Goal: Task Accomplishment & Management: Use online tool/utility

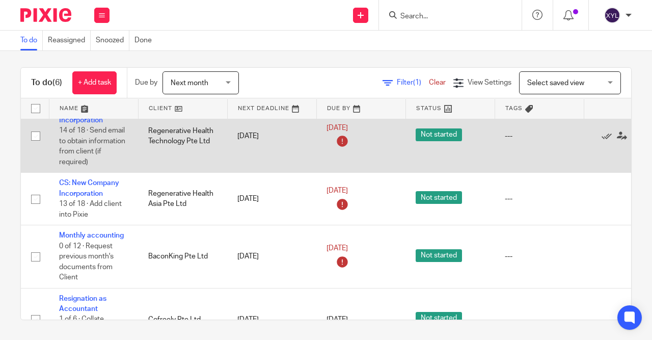
scroll to position [169, 0]
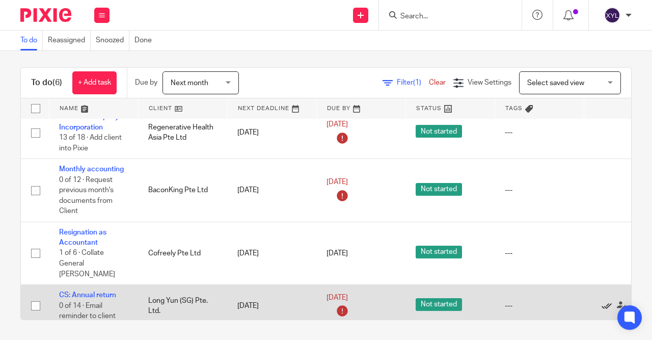
click at [605, 301] on icon at bounding box center [607, 306] width 10 height 10
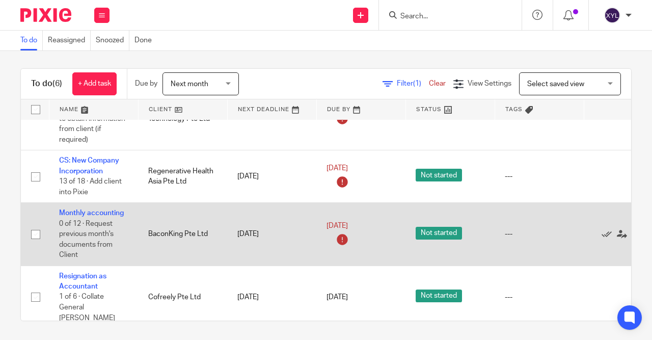
scroll to position [4, 0]
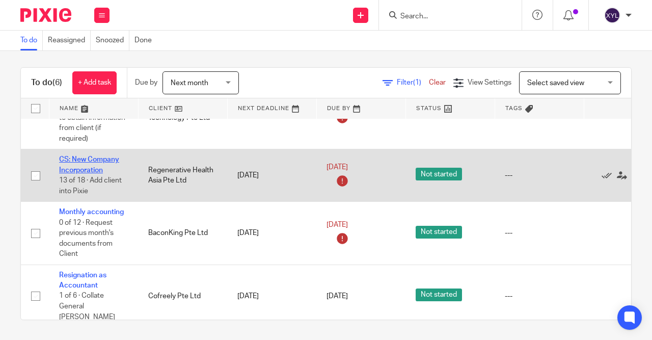
click at [89, 164] on link "CS: New Company Incorporation" at bounding box center [89, 164] width 60 height 17
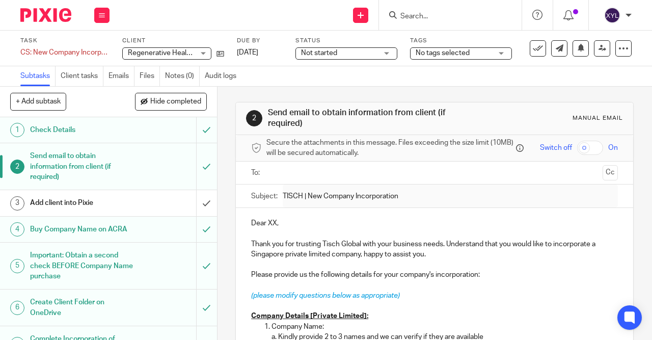
scroll to position [293, 0]
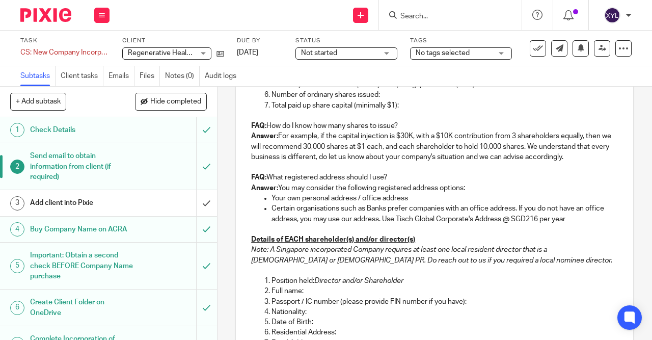
click at [346, 15] on div "Send new email Create task Add client Request signature" at bounding box center [361, 15] width 36 height 30
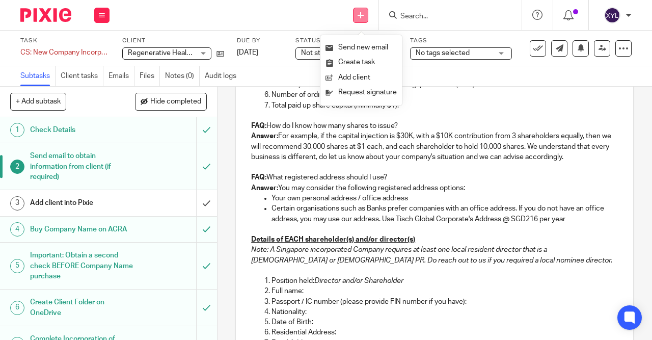
click at [356, 16] on link at bounding box center [360, 15] width 15 height 15
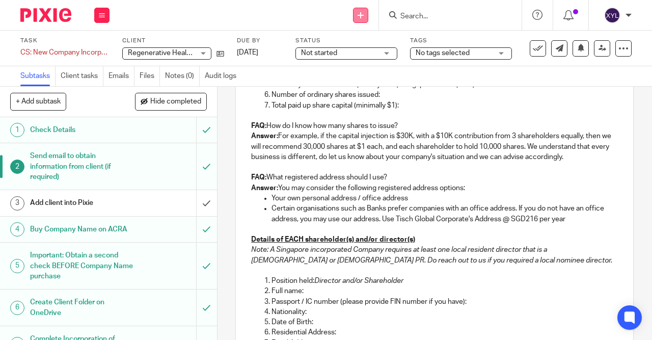
click at [362, 16] on icon at bounding box center [361, 15] width 6 height 6
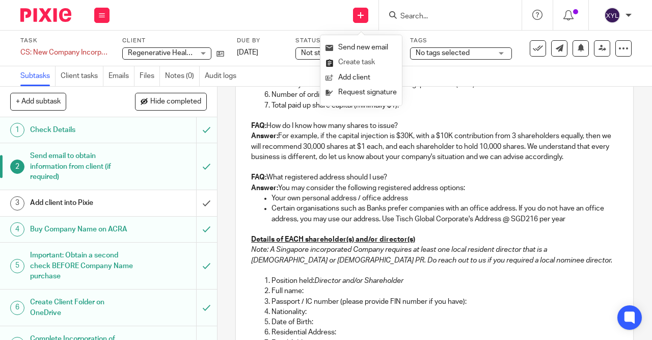
click at [348, 65] on link "Create task" at bounding box center [361, 62] width 71 height 15
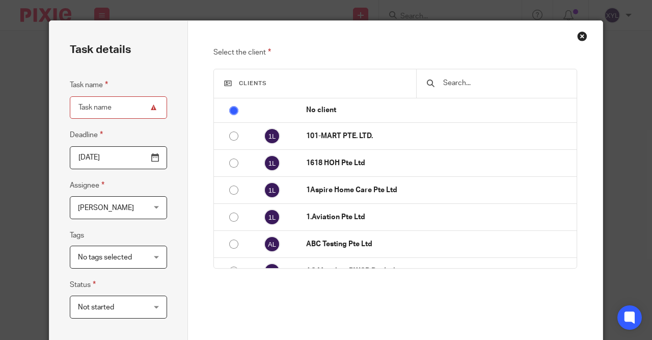
click at [584, 41] on div "Select the client Clients No client 101-MART PTE. LTD. 1618 HOH Pte Ltd 1Aspire…" at bounding box center [395, 222] width 415 height 402
click at [581, 35] on div "Close this dialog window" at bounding box center [582, 36] width 10 height 10
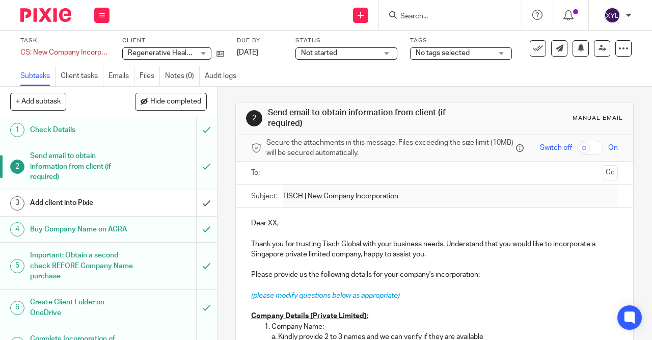
scroll to position [262, 0]
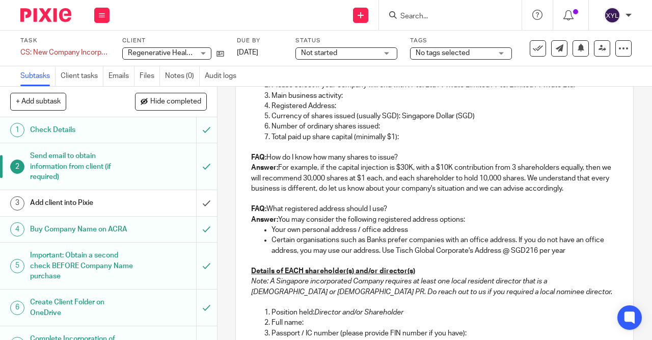
click at [407, 138] on p "Total paid up share capital (minimally $1):" at bounding box center [445, 137] width 346 height 10
click at [33, 4] on div at bounding box center [42, 15] width 84 height 30
click at [35, 14] on img at bounding box center [45, 15] width 51 height 14
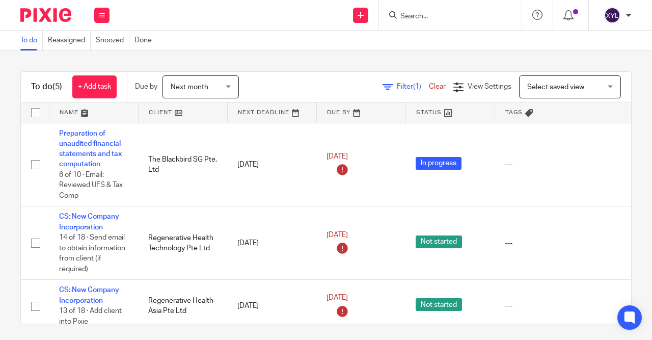
click at [111, 86] on link "+ Add task" at bounding box center [94, 86] width 44 height 23
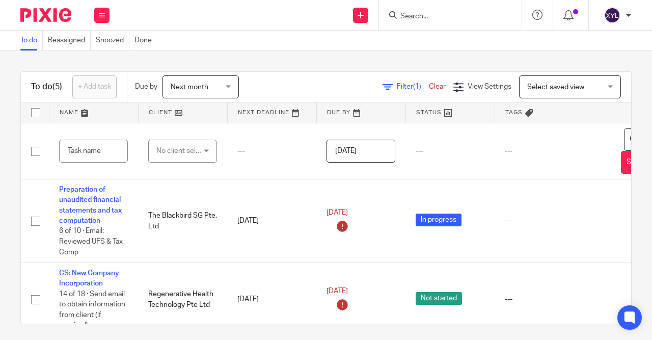
click at [111, 85] on link "+ Add task" at bounding box center [94, 86] width 44 height 23
click at [355, 70] on div "To do (5) + Add task Due by Next month Next month Today Tomorrow This week Next…" at bounding box center [326, 195] width 652 height 289
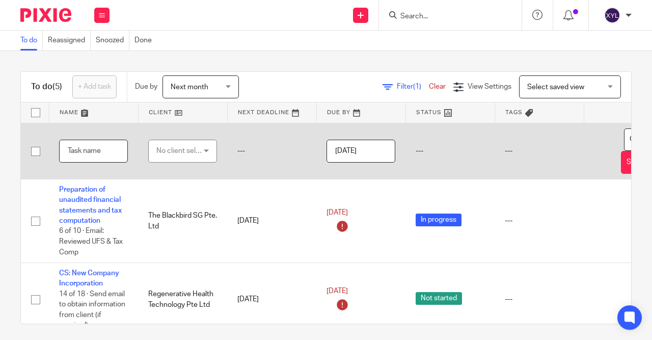
click at [113, 147] on input "text" at bounding box center [93, 151] width 69 height 23
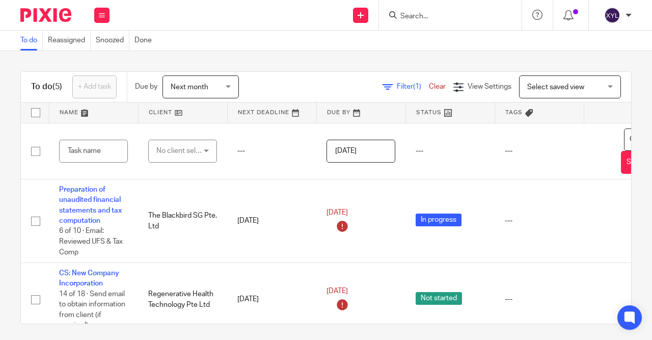
click at [421, 18] on input "Search" at bounding box center [445, 16] width 92 height 9
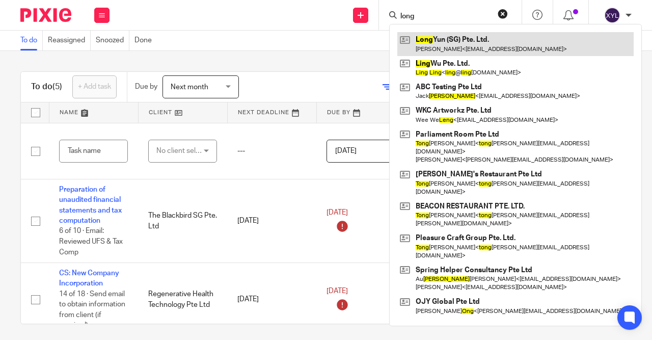
type input "long"
click at [424, 41] on link at bounding box center [515, 43] width 236 height 23
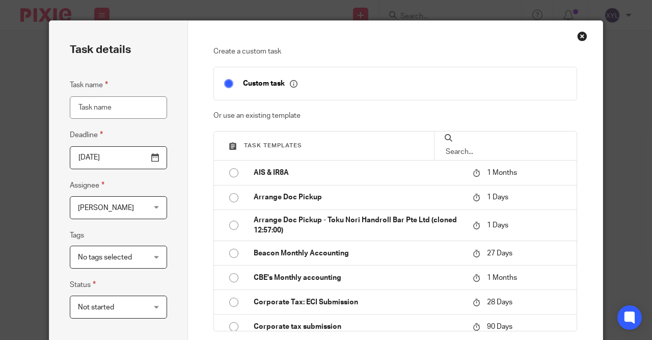
click at [503, 146] on input "text" at bounding box center [506, 151] width 122 height 11
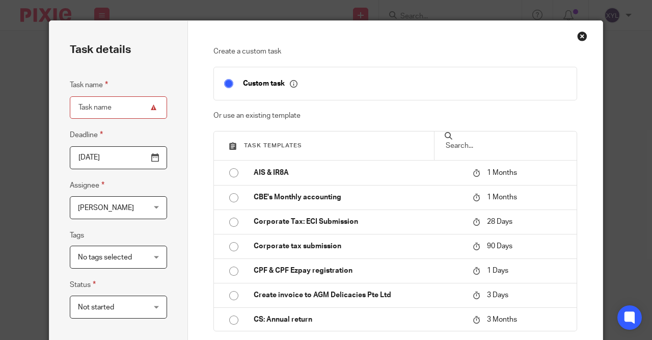
type input "s"
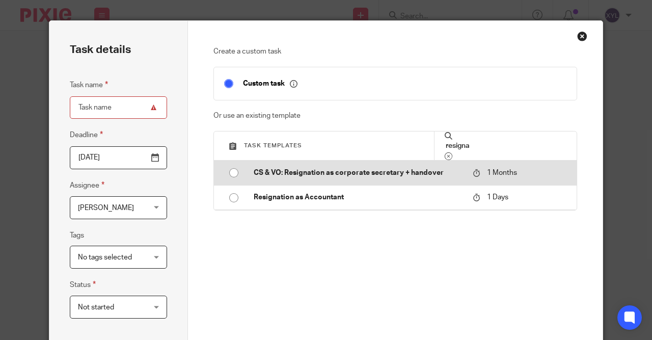
type input "resigna"
click at [365, 167] on td "CS & VO: Resignation as corporate secretary + handover" at bounding box center [355, 172] width 225 height 24
type input "[DATE]"
type input "CS & VO: Resignation as corporate secretary + handover"
checkbox input "false"
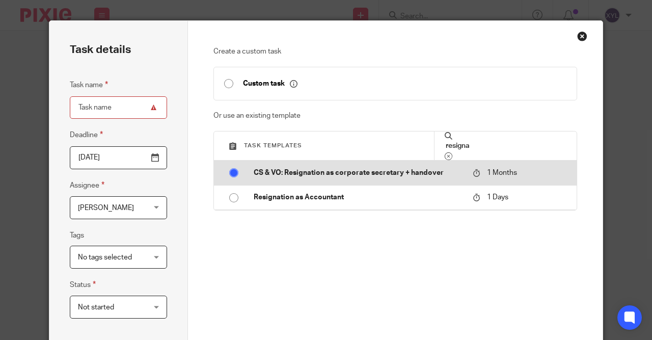
radio input "true"
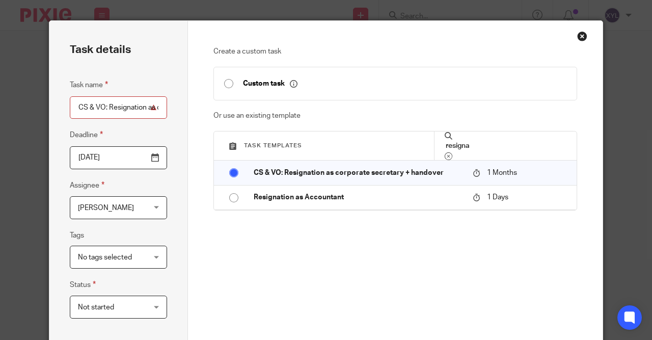
scroll to position [241, 0]
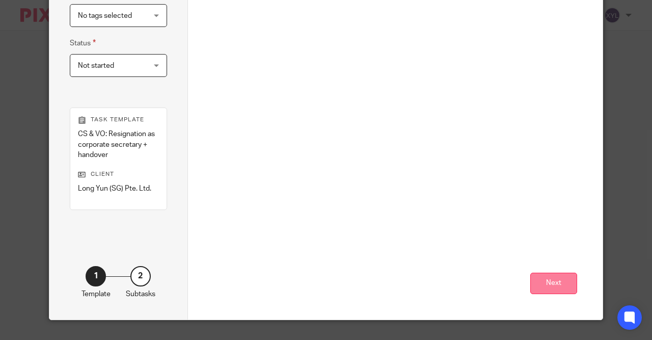
click at [552, 278] on button "Next" at bounding box center [553, 284] width 47 height 22
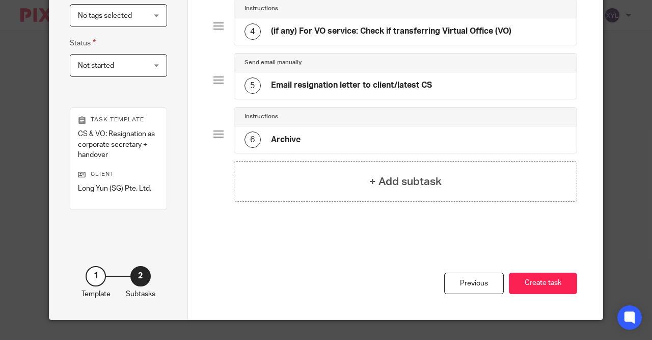
click at [554, 282] on button "Create task" at bounding box center [543, 284] width 68 height 22
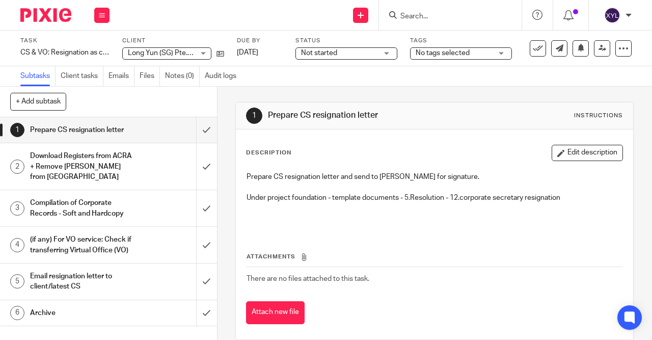
click at [129, 171] on h1 "Download Registers from ACRA + Remove [PERSON_NAME] from [GEOGRAPHIC_DATA]" at bounding box center [82, 166] width 104 height 36
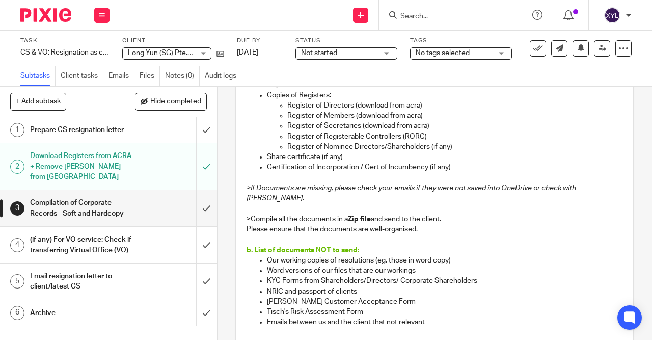
scroll to position [196, 0]
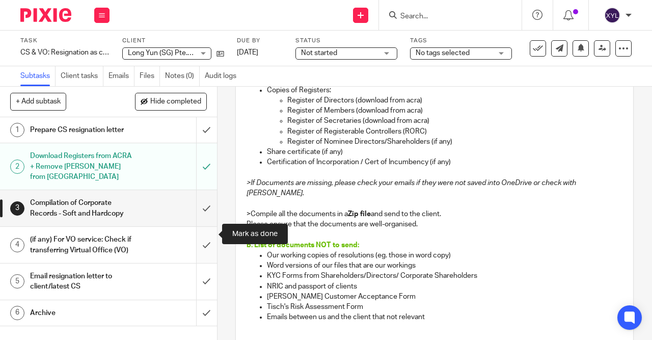
click at [206, 233] on input "submit" at bounding box center [108, 245] width 217 height 36
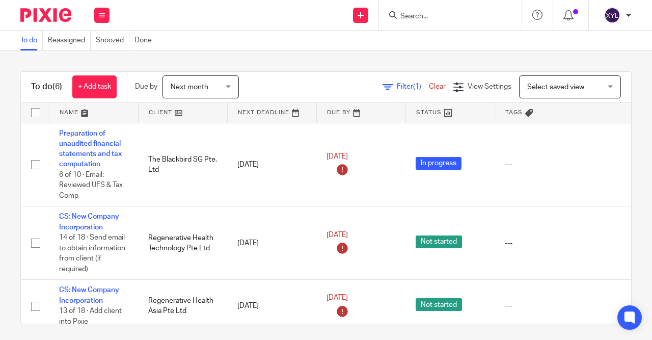
click at [455, 14] on input "Search" at bounding box center [445, 16] width 92 height 9
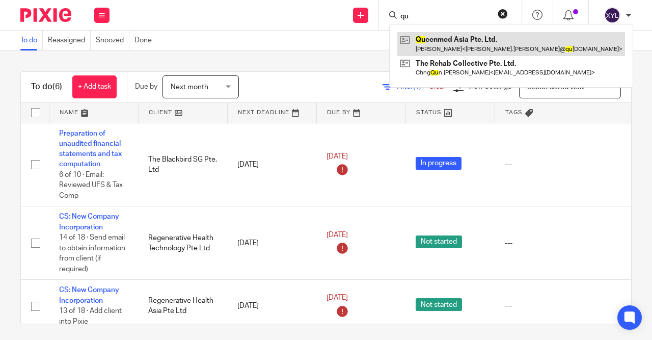
type input "qu"
click at [446, 37] on link at bounding box center [511, 43] width 228 height 23
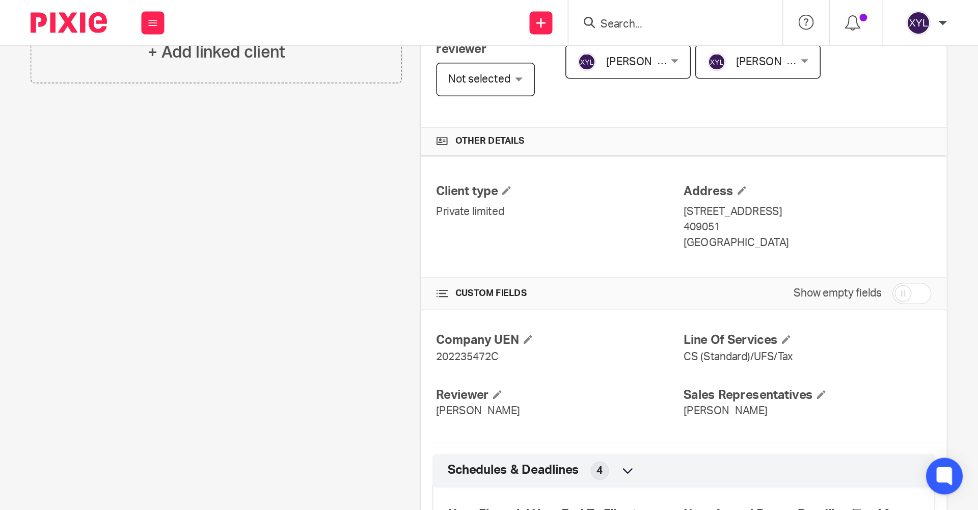
scroll to position [257, 0]
drag, startPoint x: 336, startPoint y: 246, endPoint x: 281, endPoint y: 242, distance: 54.6
click at [281, 242] on div "Company UEN 202235472C Line Of Services CS (Standard)/UFS/Tax Reviewer [PERSON_…" at bounding box center [456, 250] width 350 height 89
copy span "202235472C"
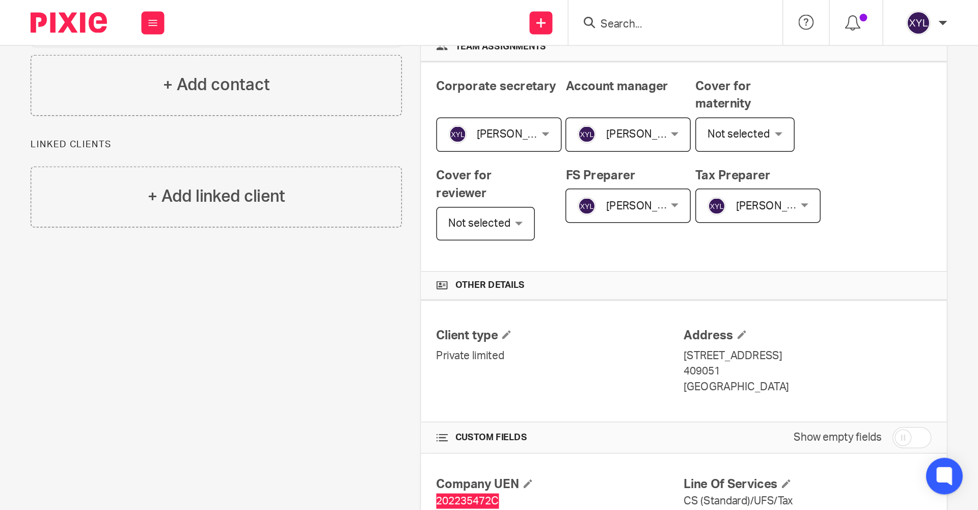
scroll to position [158, 0]
